Goal: Find specific page/section: Find specific page/section

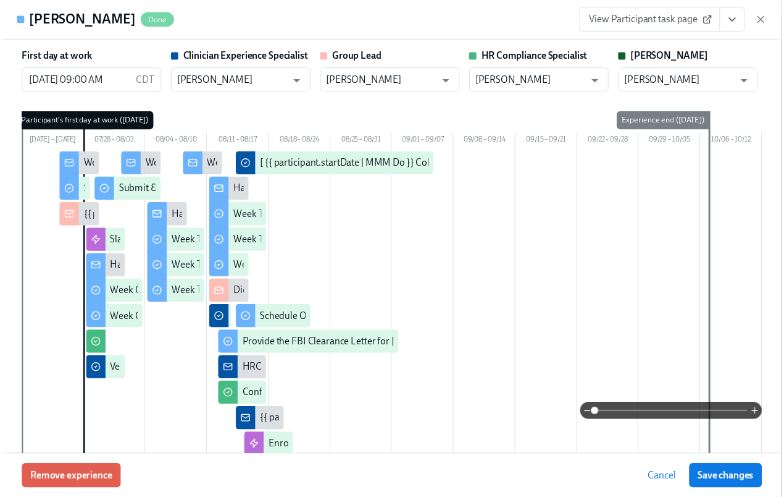
scroll to position [1846, 0]
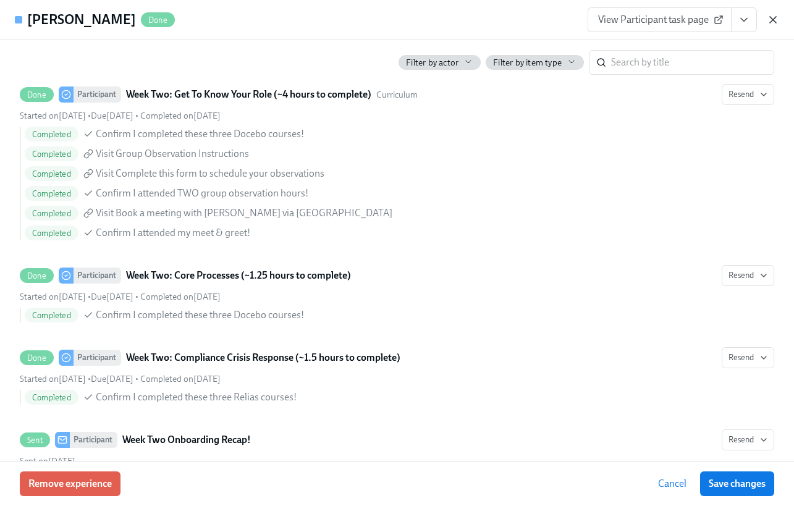
click at [776, 22] on icon "button" at bounding box center [772, 20] width 12 height 12
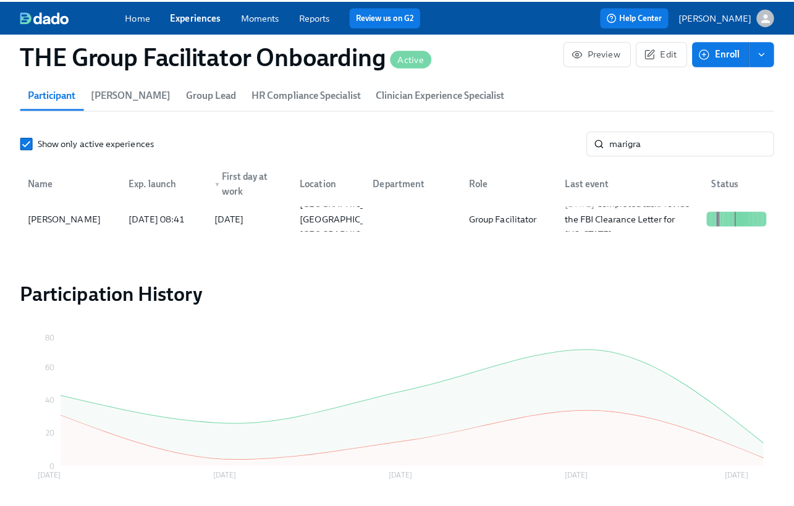
scroll to position [0, 17385]
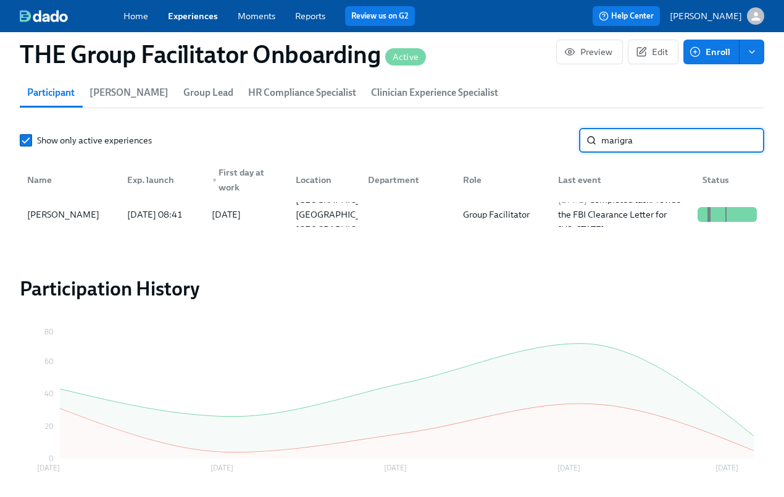
click at [643, 153] on input "marigra" at bounding box center [682, 140] width 163 height 25
click at [662, 153] on input "marigra" at bounding box center [682, 140] width 163 height 25
click at [663, 153] on input "marigra" at bounding box center [682, 140] width 163 height 25
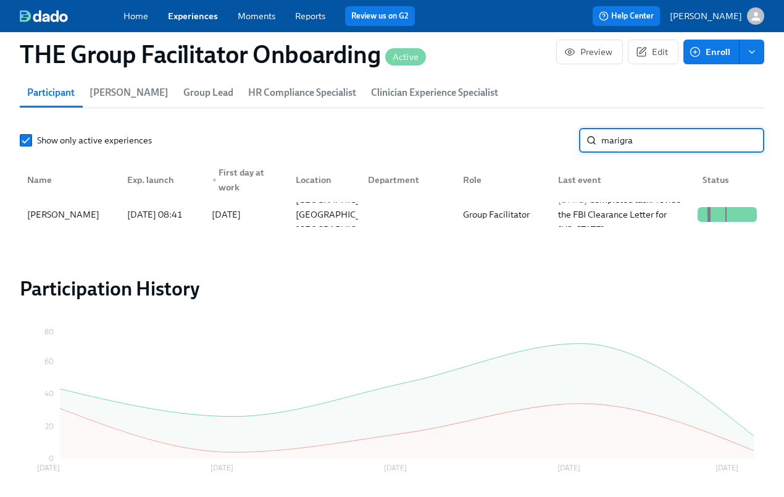
click at [663, 153] on input "marigra" at bounding box center [682, 140] width 163 height 25
type input "[PERSON_NAME]"
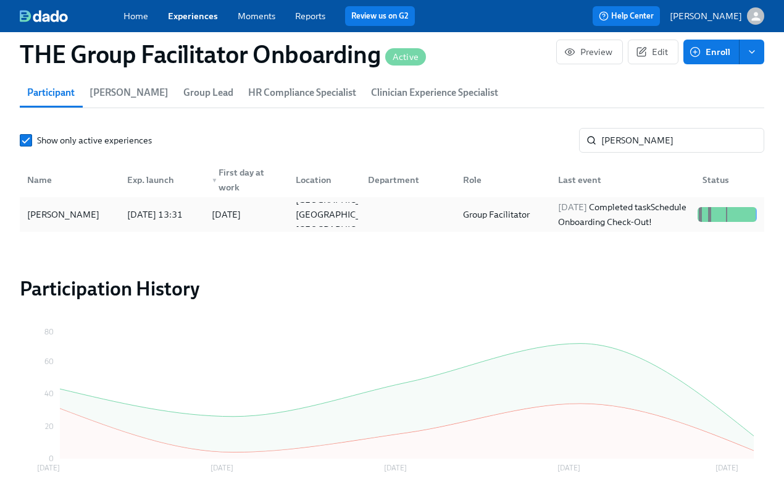
click at [108, 227] on div "[PERSON_NAME]" at bounding box center [69, 214] width 95 height 25
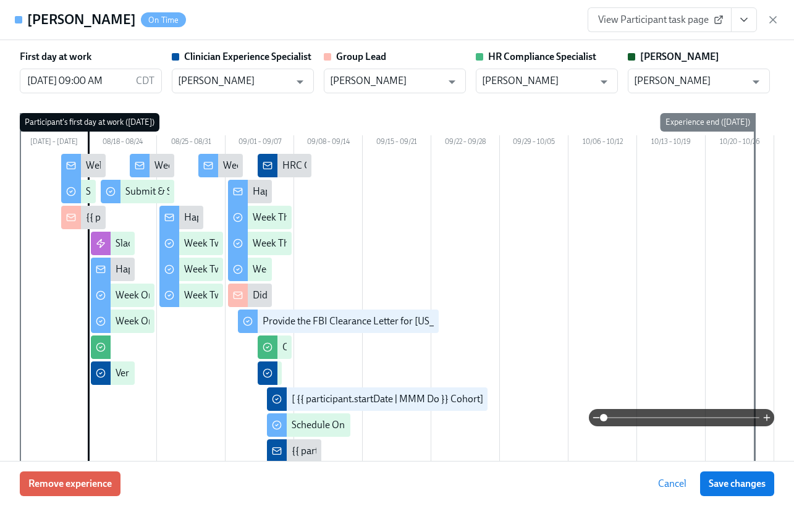
scroll to position [0, 17394]
click at [740, 22] on icon "View task page" at bounding box center [743, 20] width 12 height 12
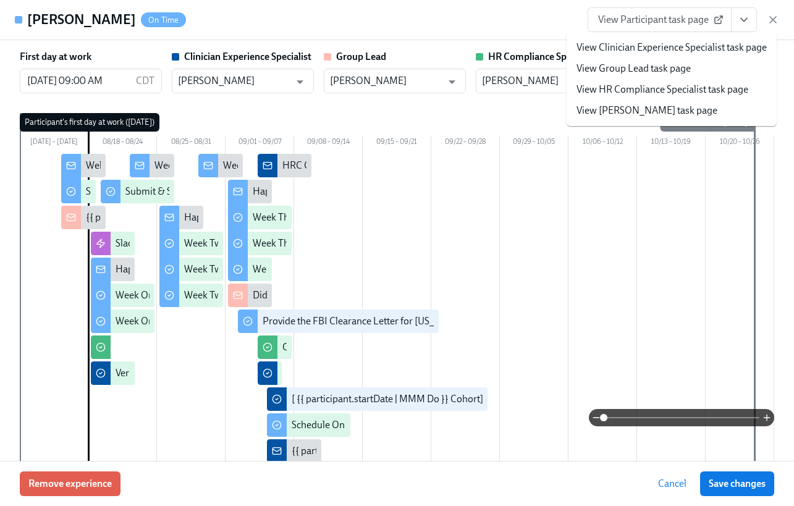
click at [707, 44] on link "View Clinician Experience Specialist task page" at bounding box center [671, 48] width 190 height 14
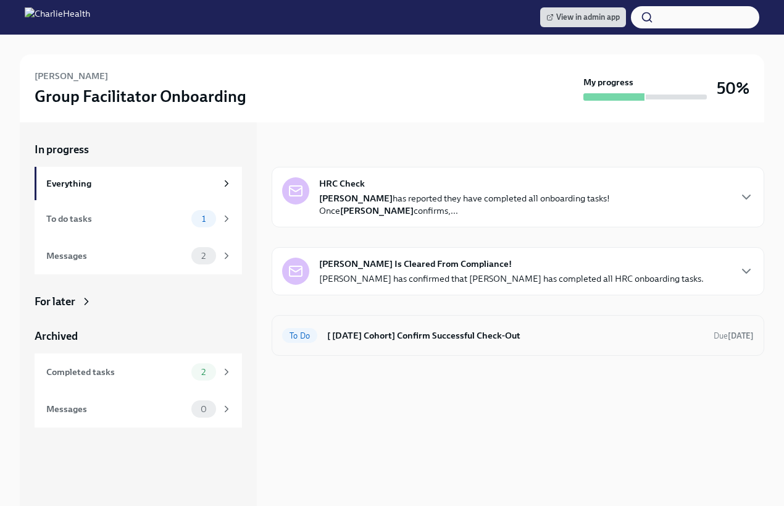
click at [414, 342] on h6 "[ [DATE] Cohort] Confirm Successful Check-Out" at bounding box center [515, 336] width 377 height 14
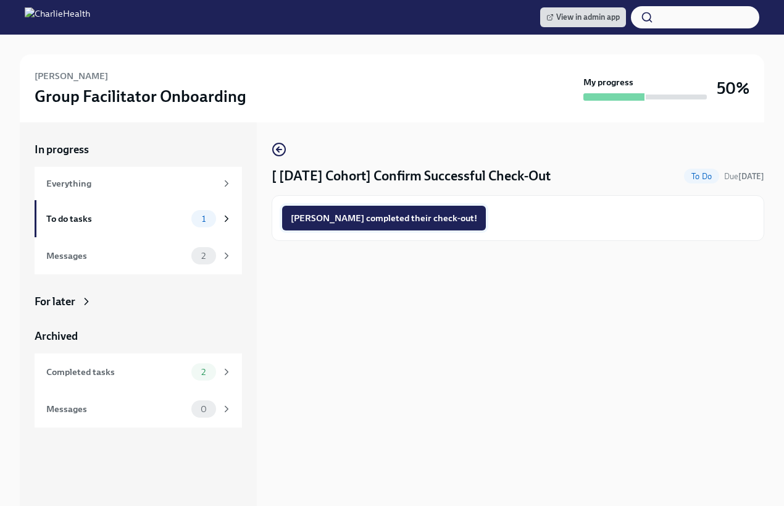
click at [380, 222] on span "[PERSON_NAME] completed their check-out!" at bounding box center [384, 218] width 187 height 12
